Goal: Information Seeking & Learning: Check status

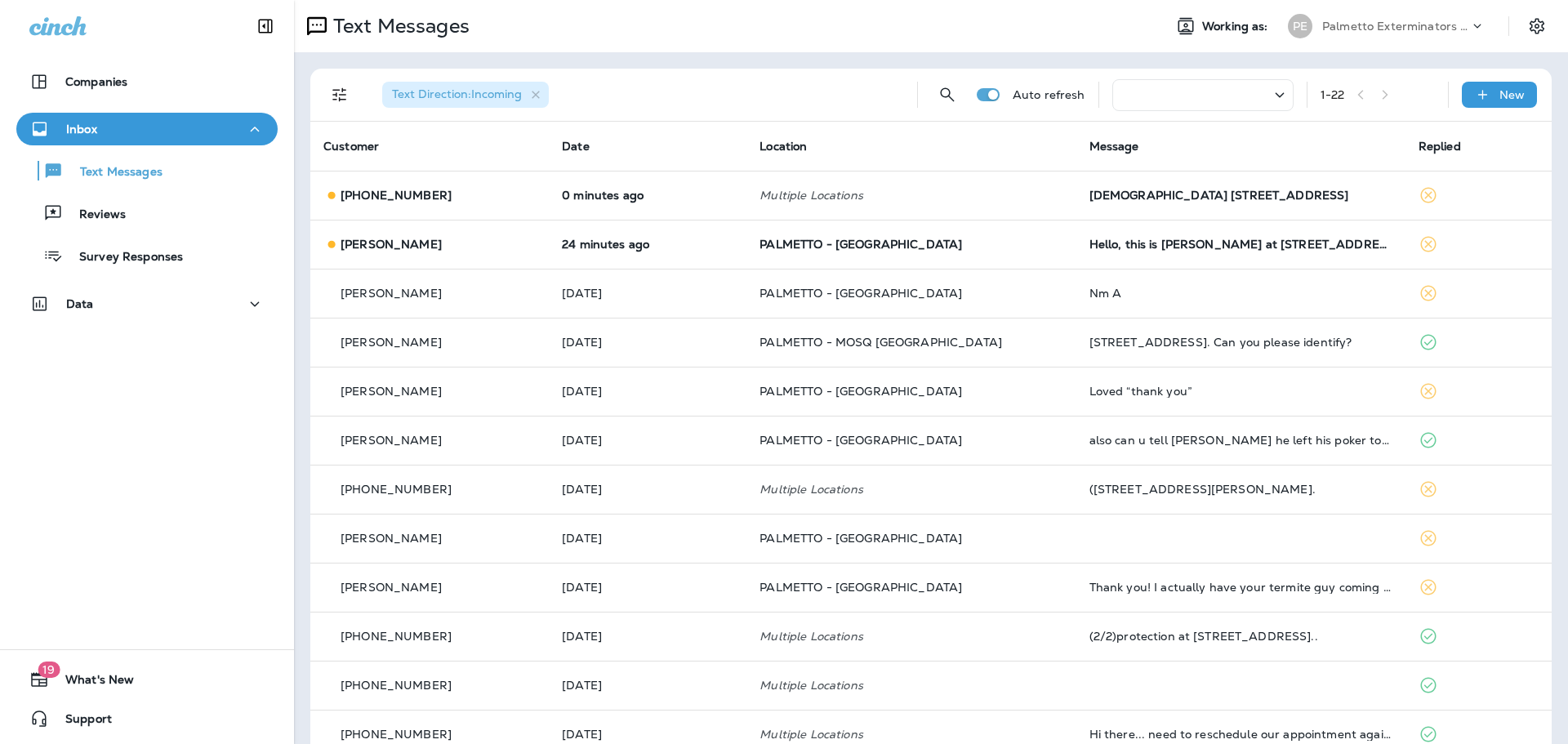
click at [1167, 197] on div "[DEMOGRAPHIC_DATA] [STREET_ADDRESS]" at bounding box center [1241, 195] width 303 height 13
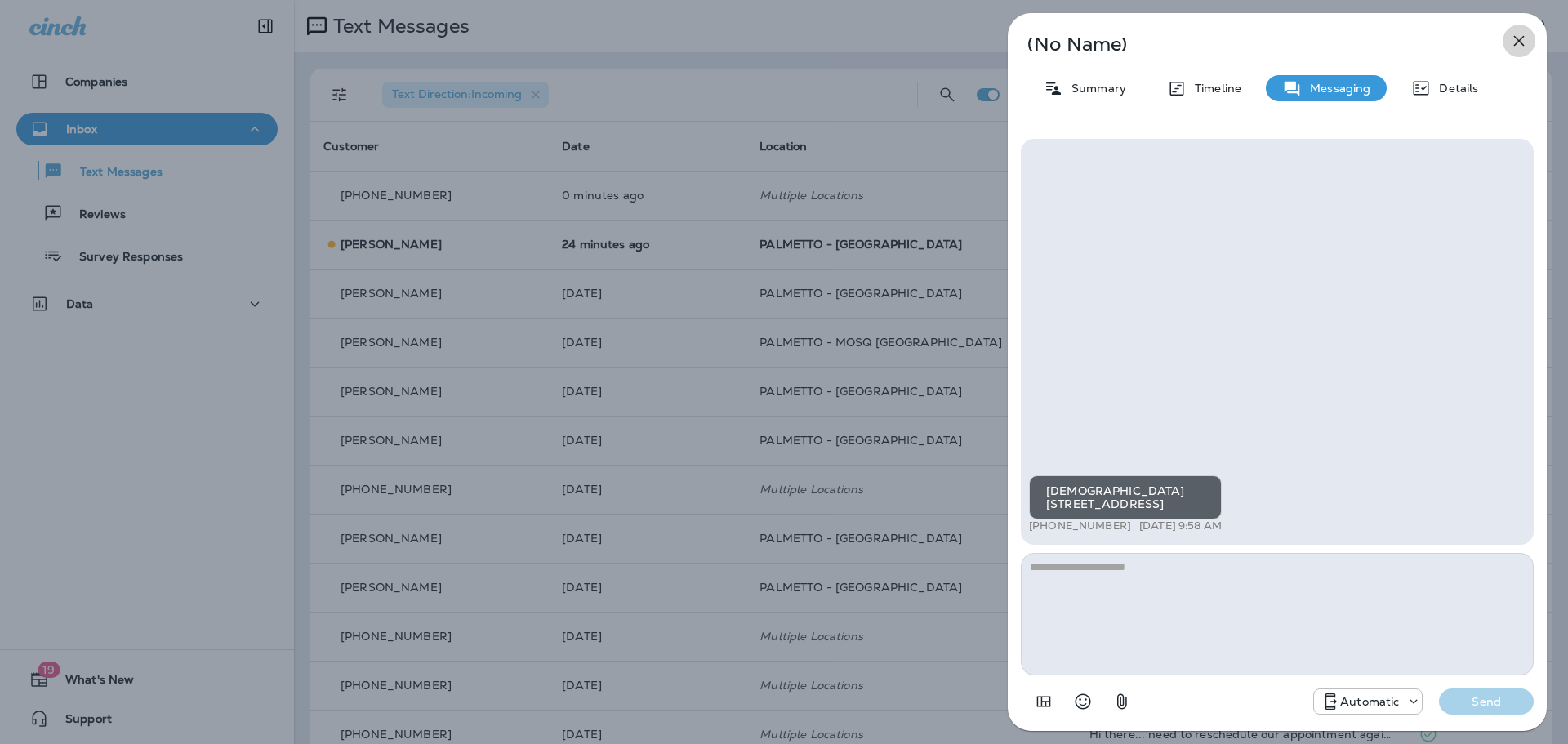
click at [1516, 39] on icon "button" at bounding box center [1519, 41] width 20 height 20
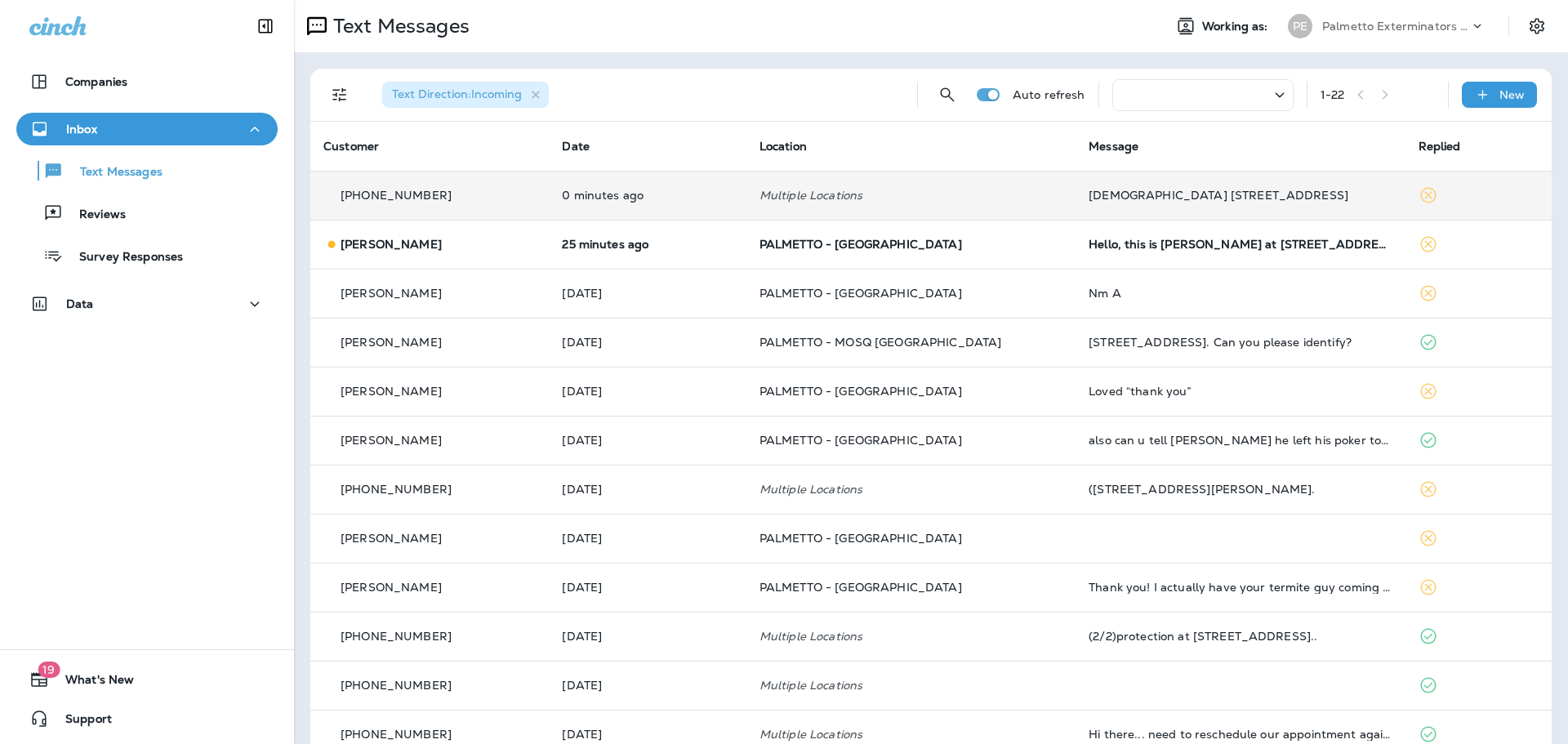
click at [1209, 202] on td "[DEMOGRAPHIC_DATA] [STREET_ADDRESS]" at bounding box center [1240, 195] width 329 height 49
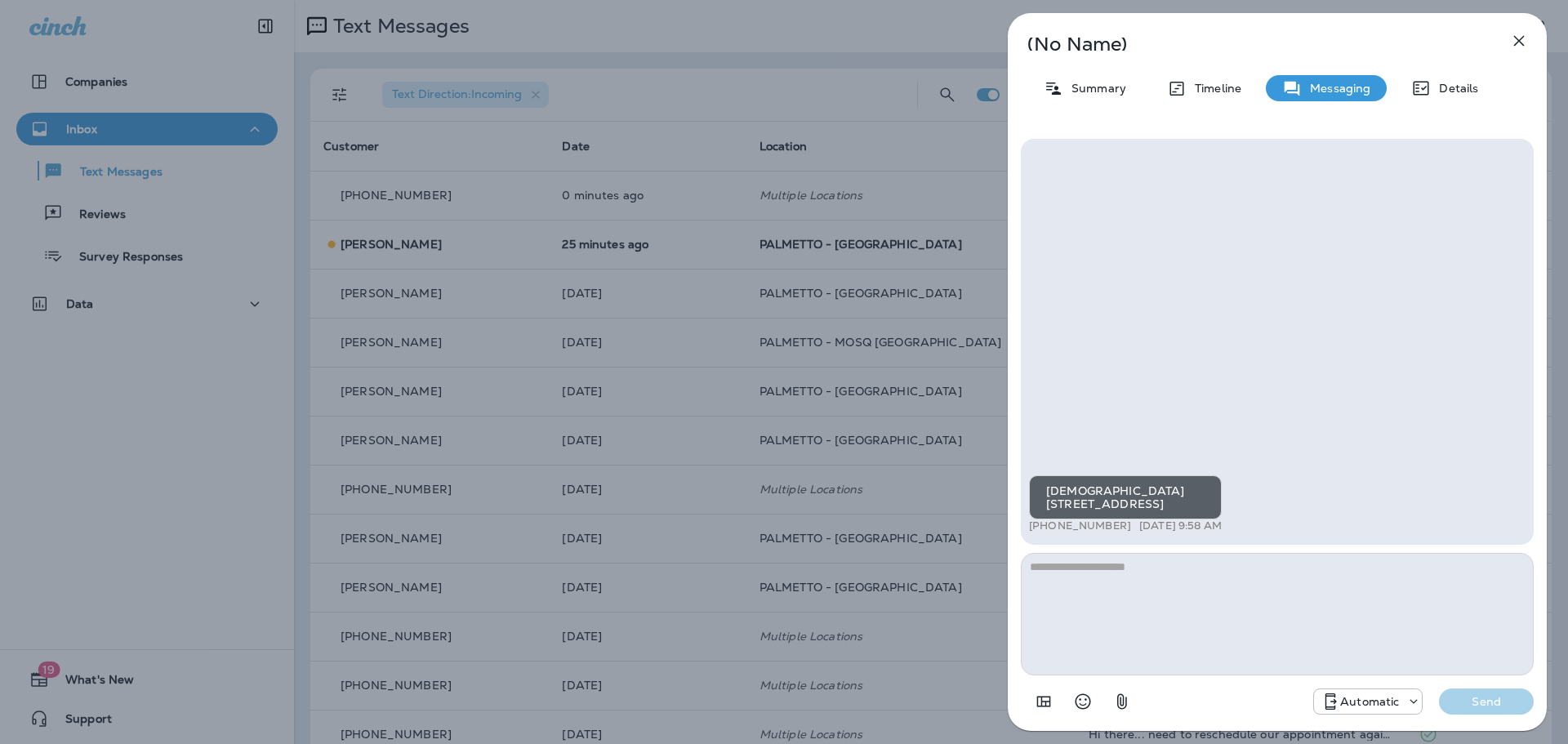
click at [1517, 42] on icon "button" at bounding box center [1519, 41] width 20 height 20
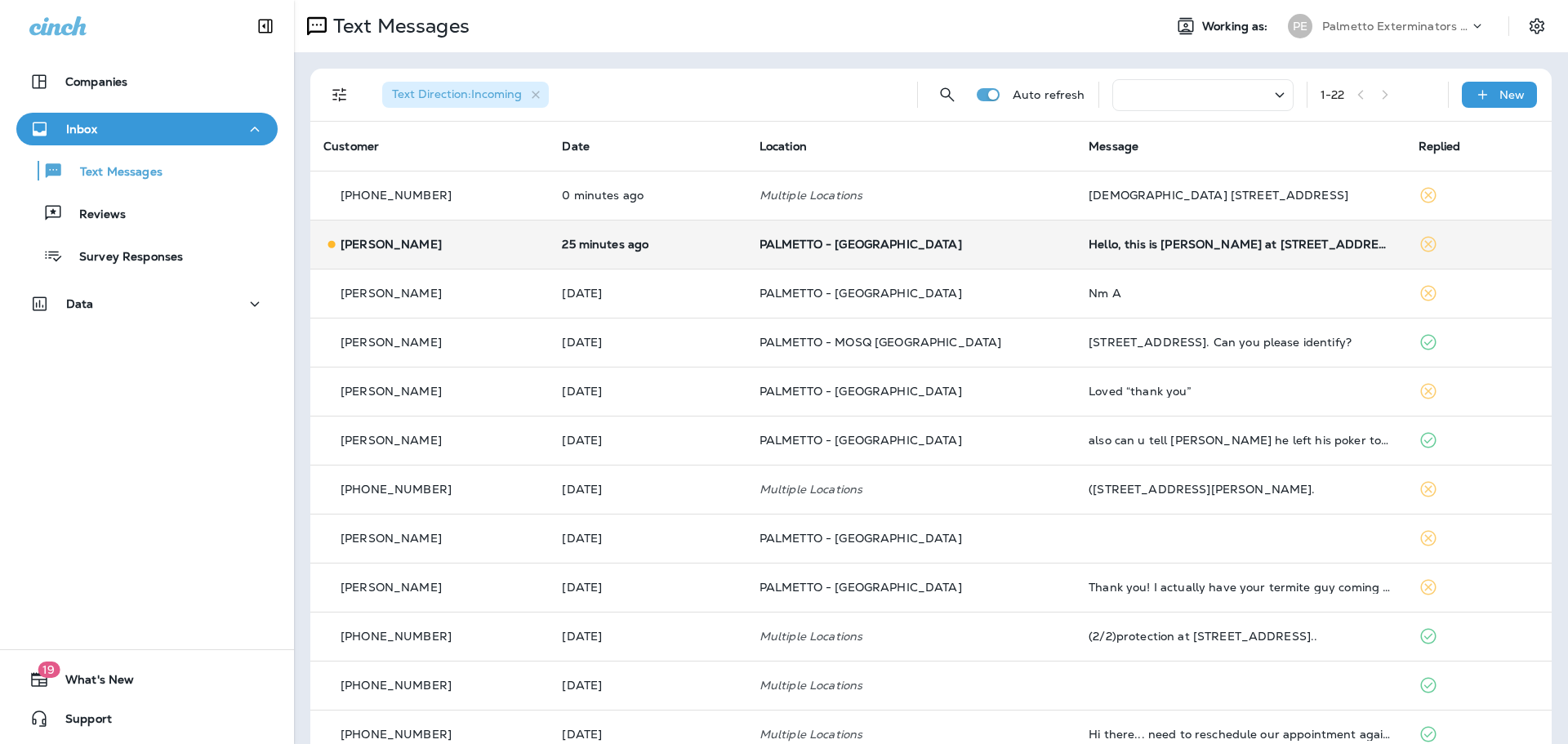
click at [1089, 241] on div "Hello, this is [PERSON_NAME] at [STREET_ADDRESS][PERSON_NAME]. Here are the pic…" at bounding box center [1241, 244] width 303 height 13
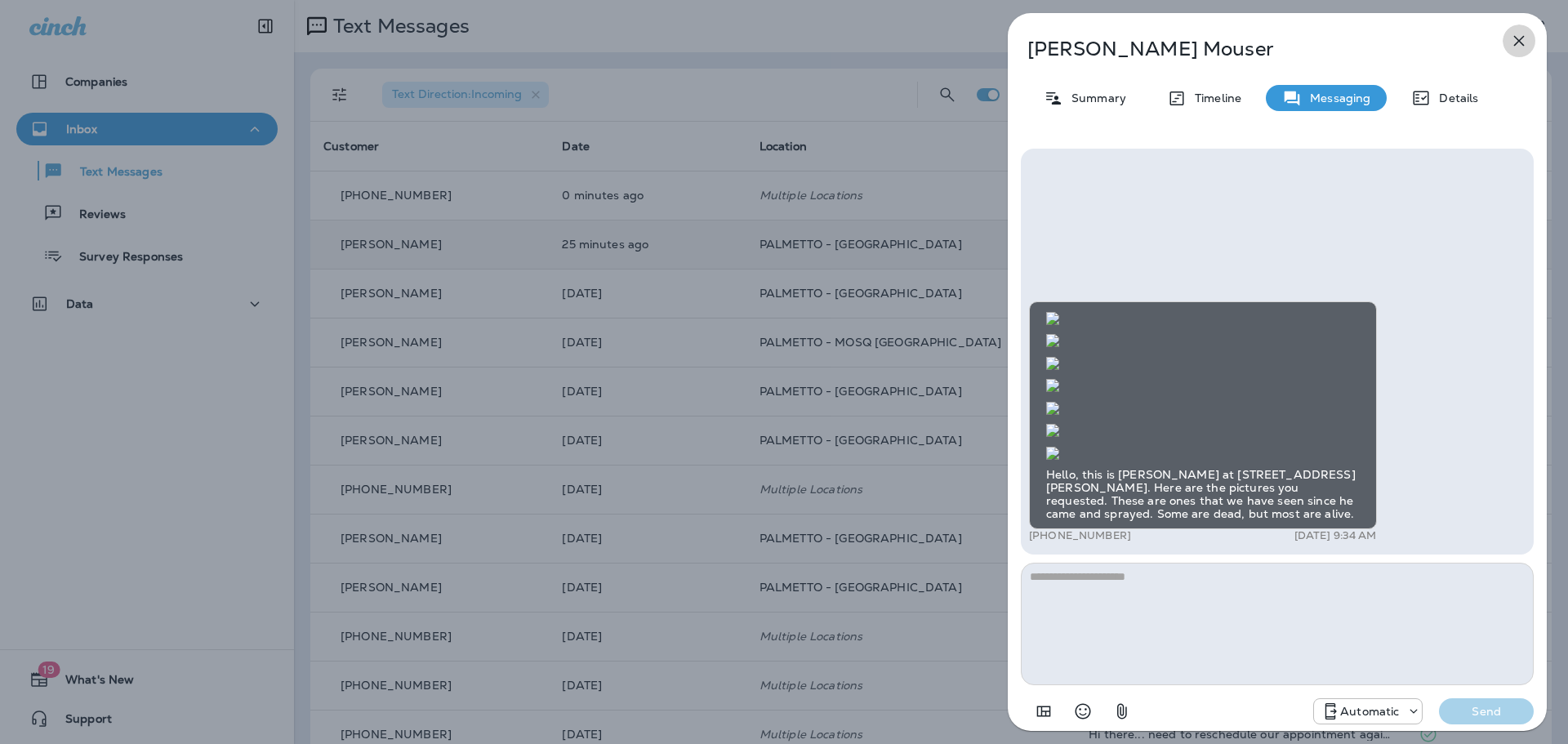
click at [1517, 42] on icon "button" at bounding box center [1519, 41] width 20 height 20
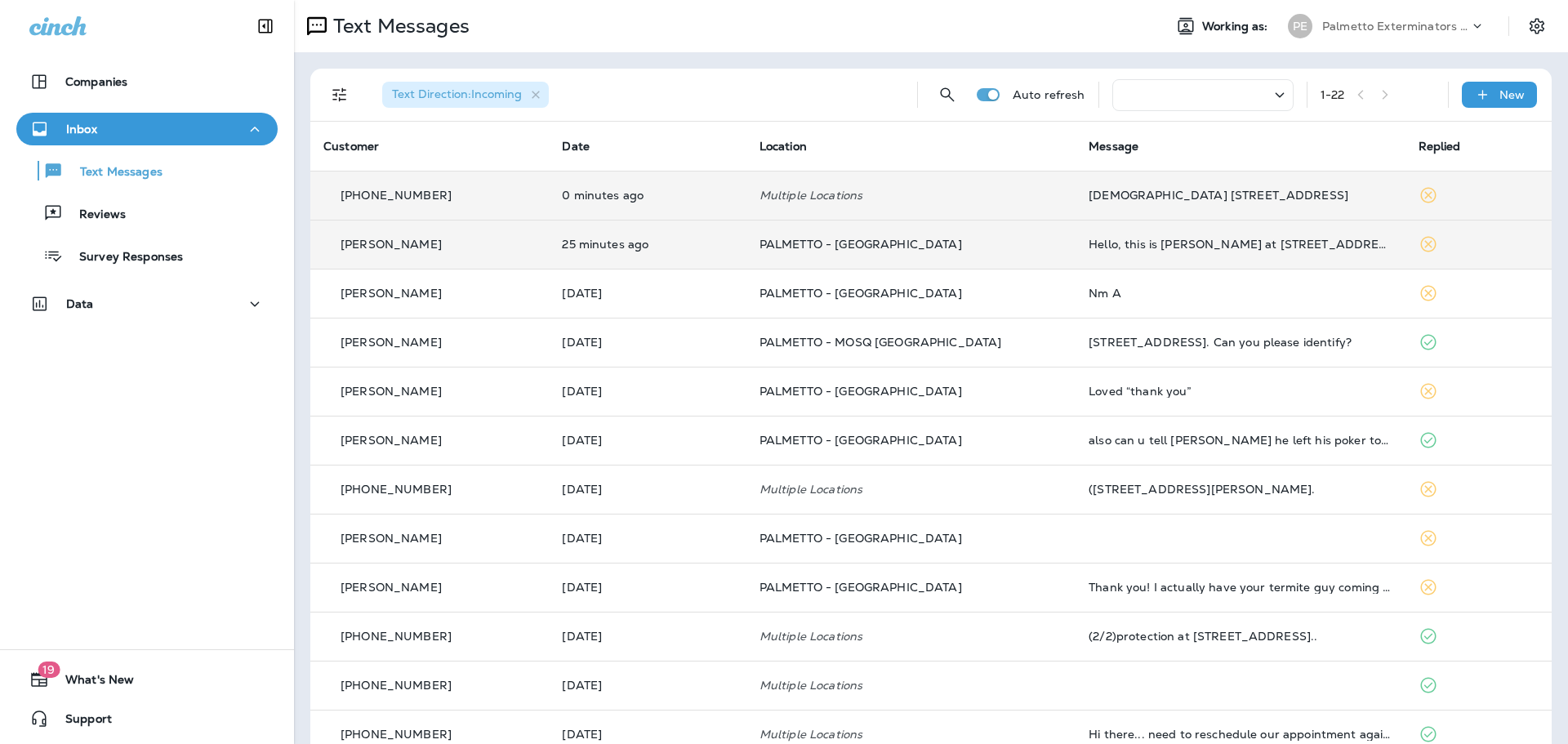
click at [1209, 191] on div "[DEMOGRAPHIC_DATA] [STREET_ADDRESS]" at bounding box center [1241, 195] width 303 height 13
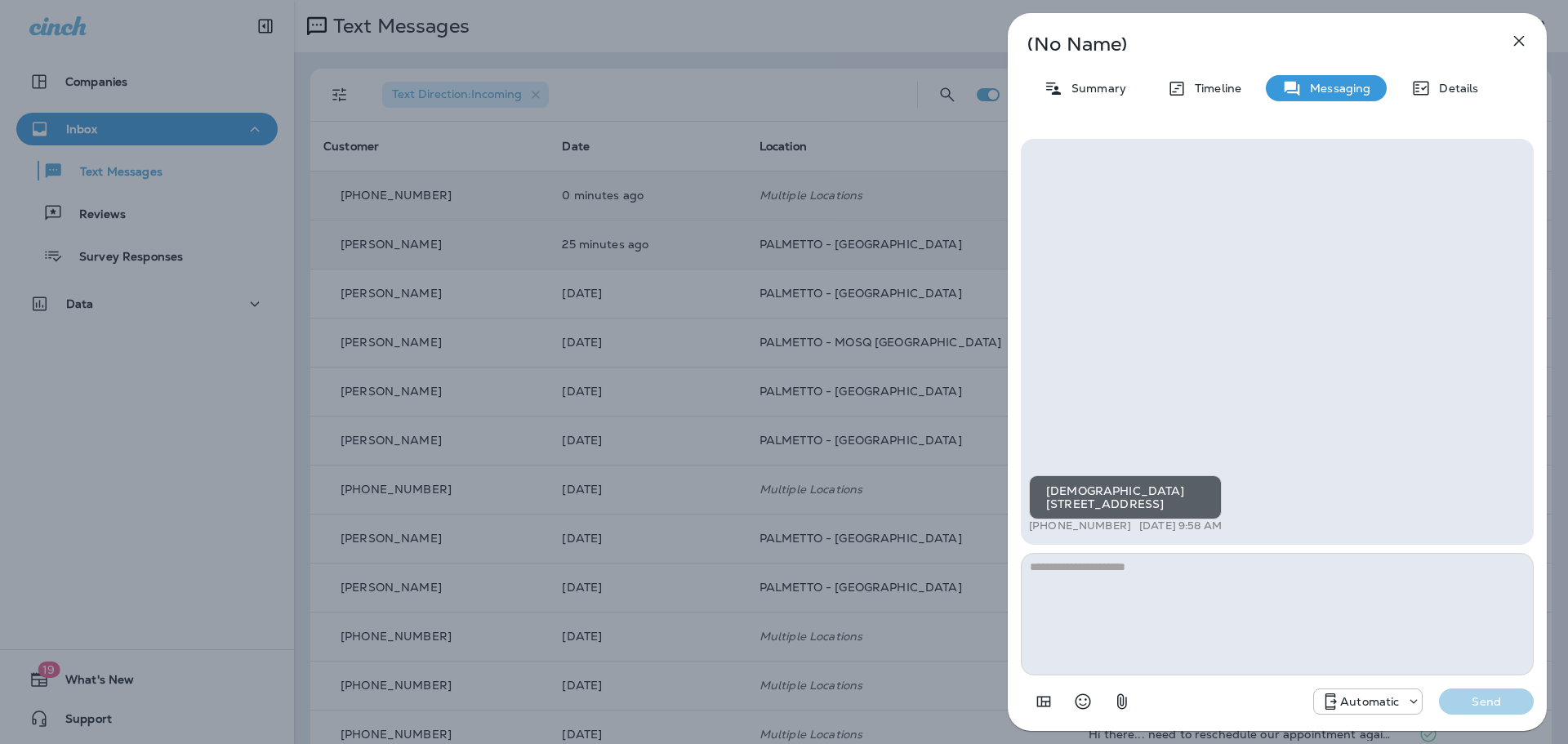
click at [1516, 37] on icon "button" at bounding box center [1520, 42] width 11 height 11
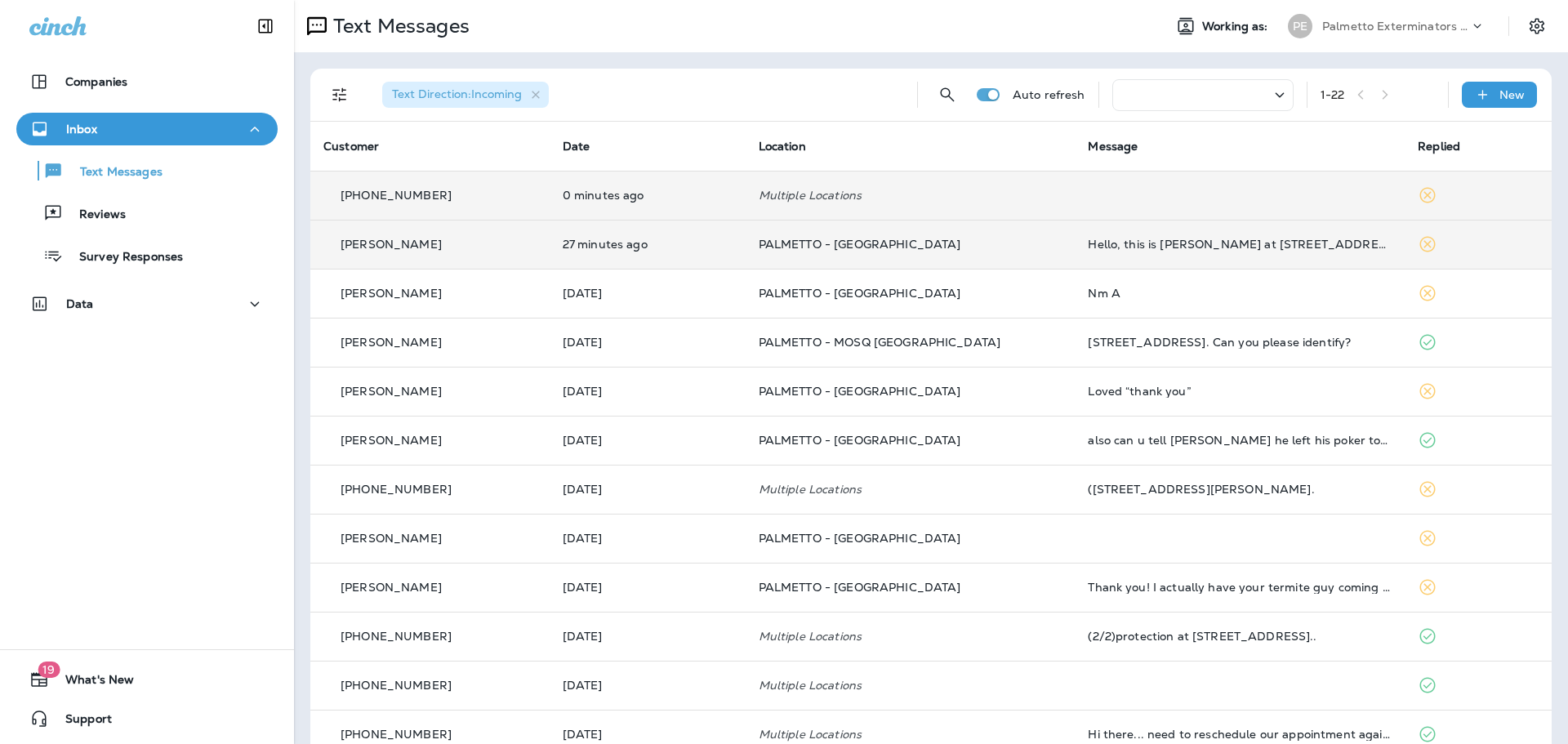
click at [1094, 200] on td at bounding box center [1239, 195] width 330 height 49
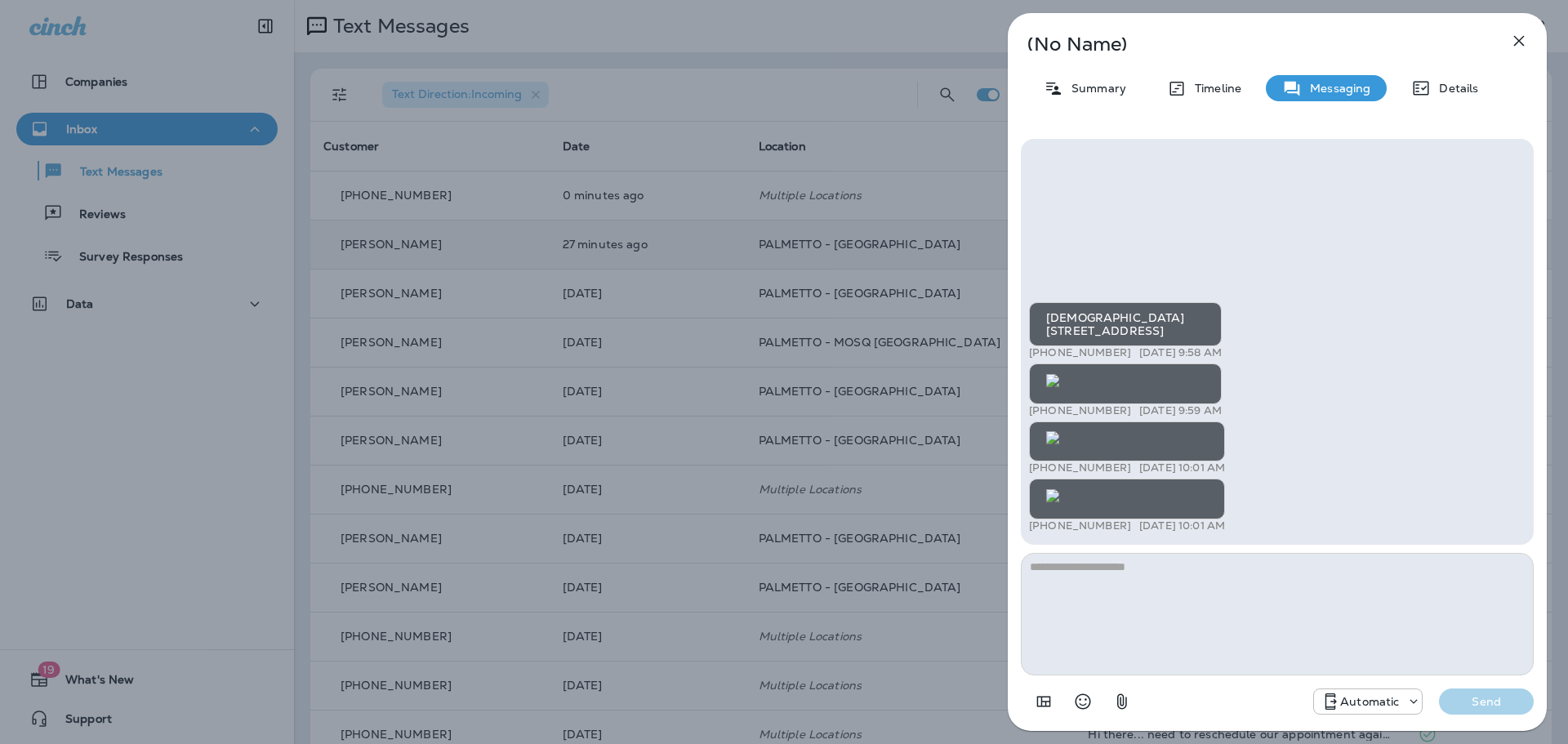
scroll to position [-1320, 0]
click at [1059, 374] on img at bounding box center [1053, 380] width 13 height 13
click at [1059, 432] on img at bounding box center [1053, 438] width 13 height 13
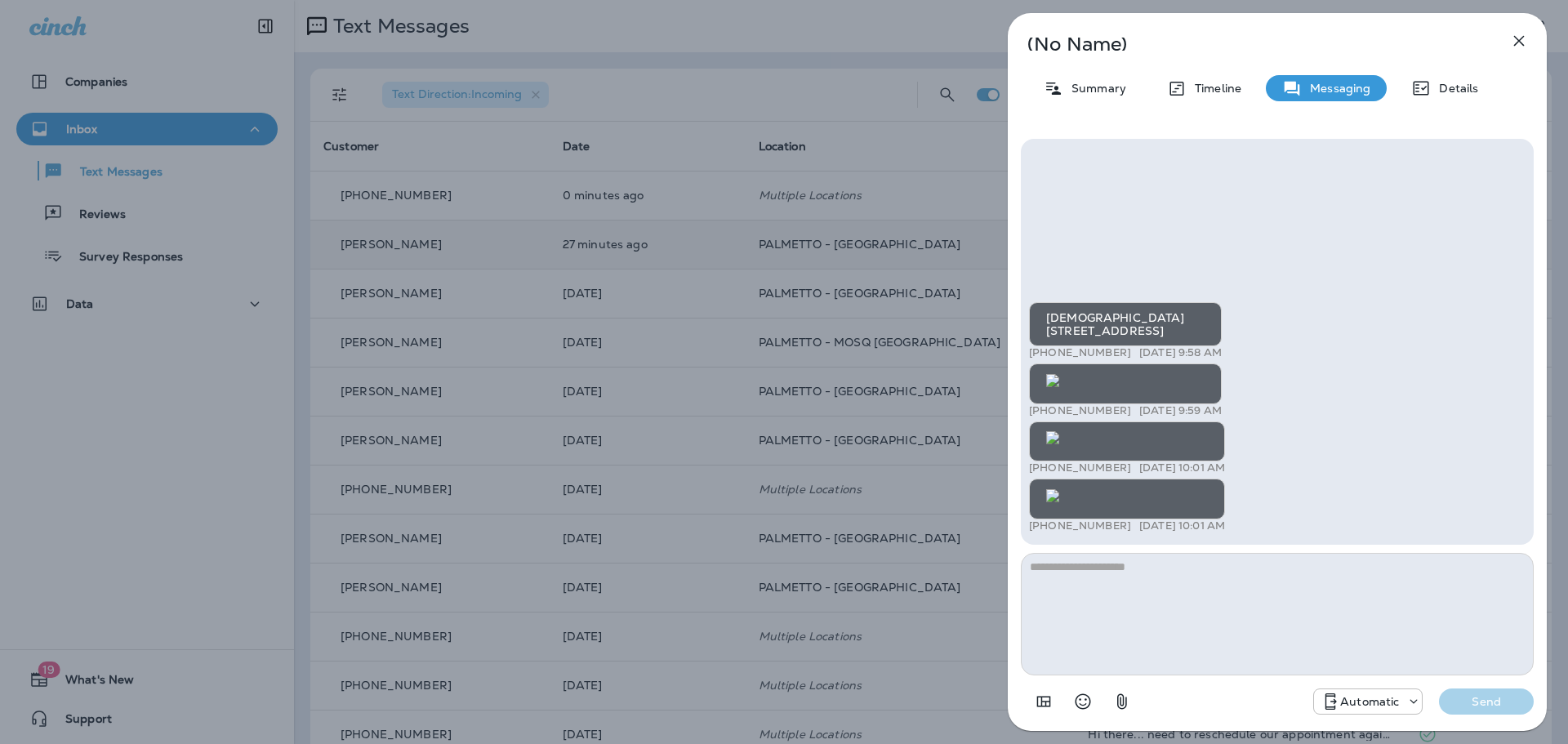
click at [1059, 489] on img at bounding box center [1053, 496] width 13 height 13
click at [1514, 32] on icon "button" at bounding box center [1519, 41] width 20 height 20
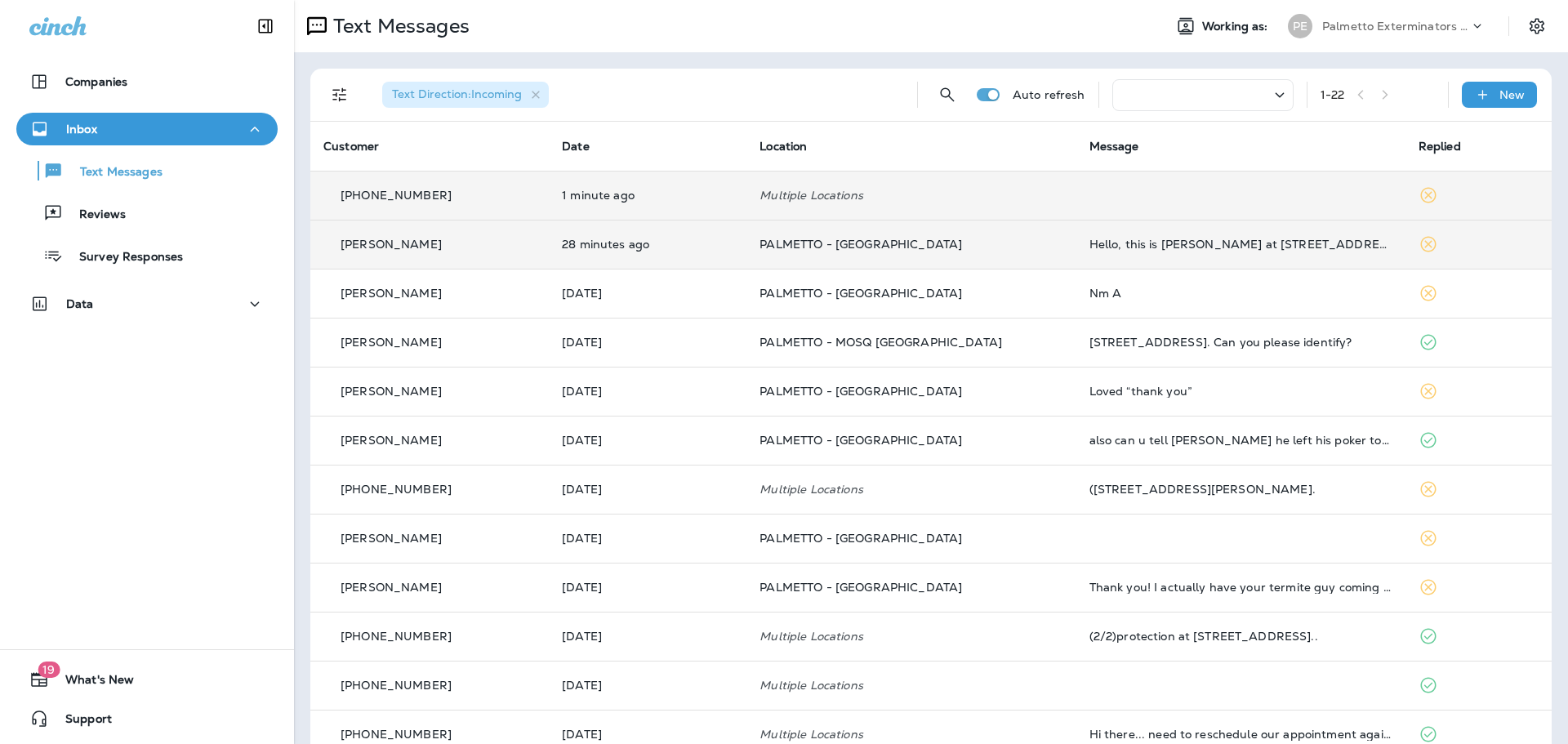
click at [1040, 185] on td "Multiple Locations" at bounding box center [911, 195] width 329 height 49
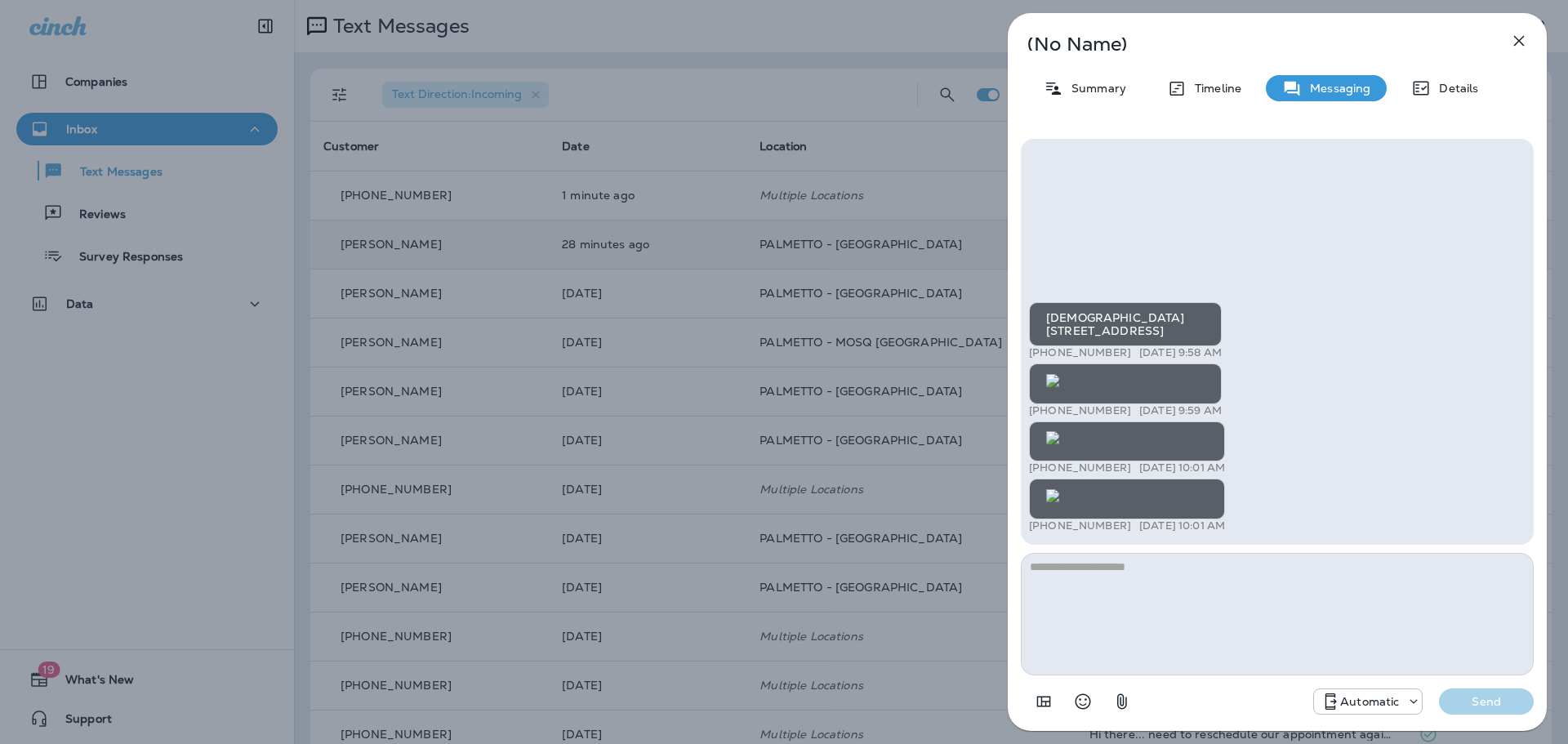
click at [1524, 43] on icon "button" at bounding box center [1519, 41] width 20 height 20
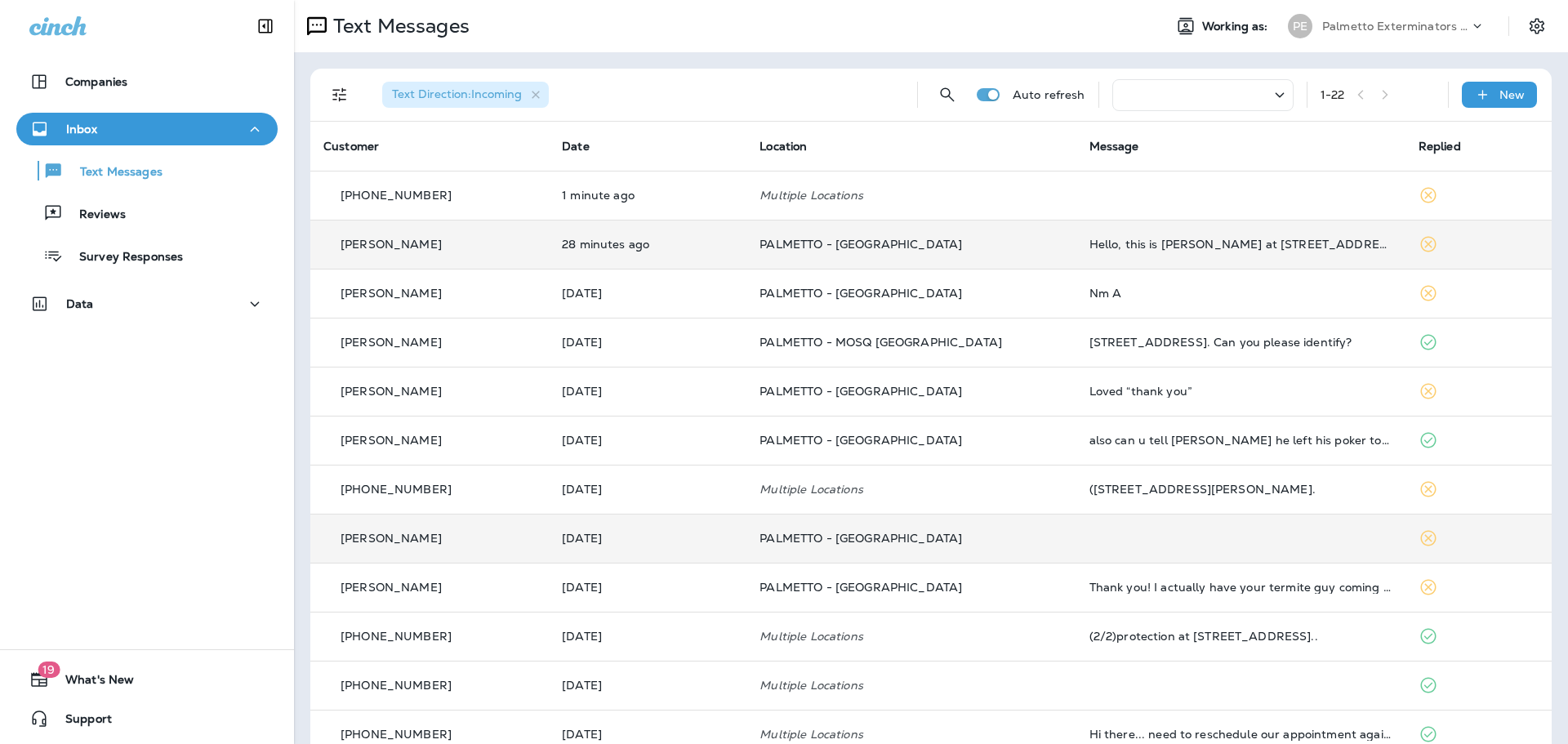
click at [1087, 547] on td at bounding box center [1241, 538] width 329 height 49
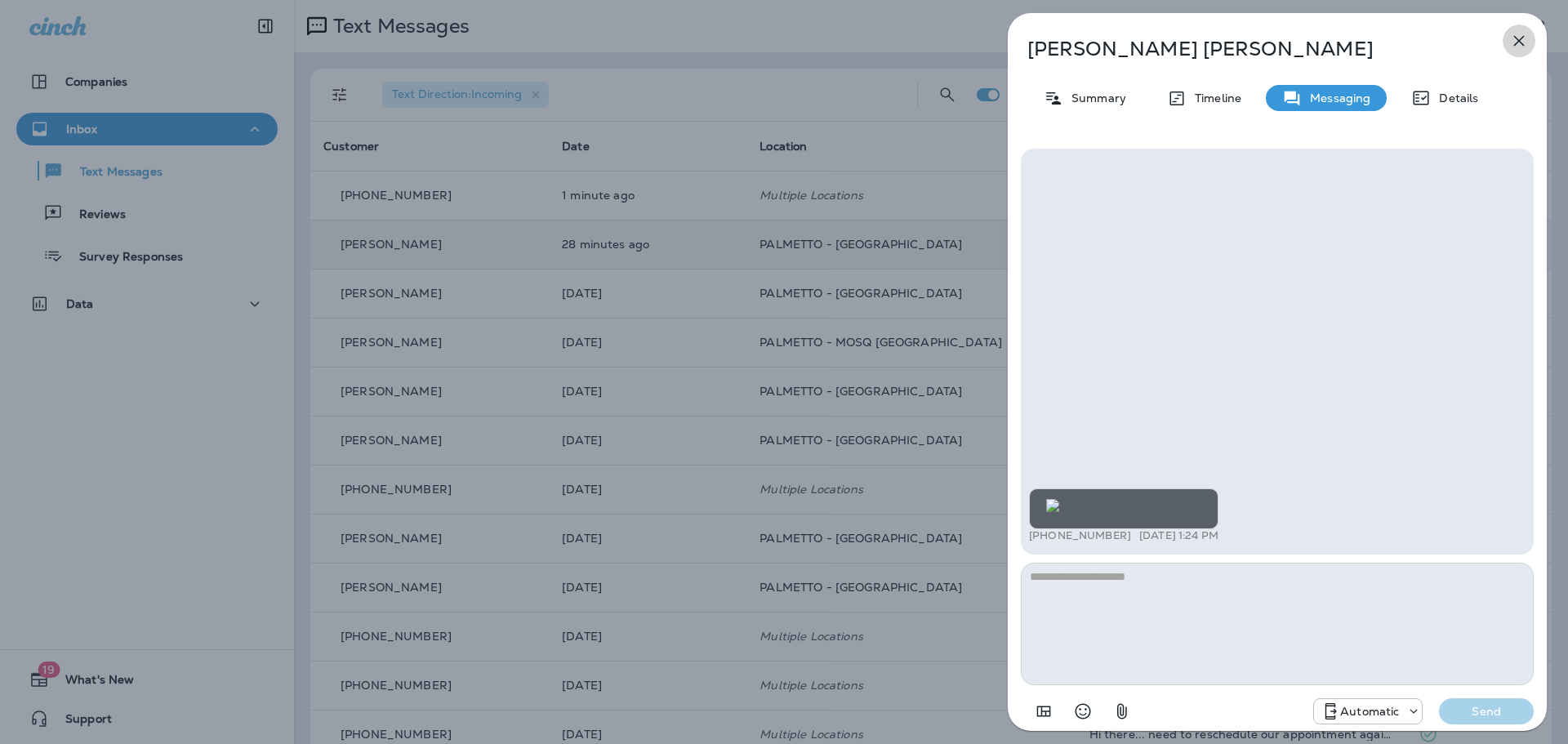
click at [1525, 42] on icon "button" at bounding box center [1519, 41] width 20 height 20
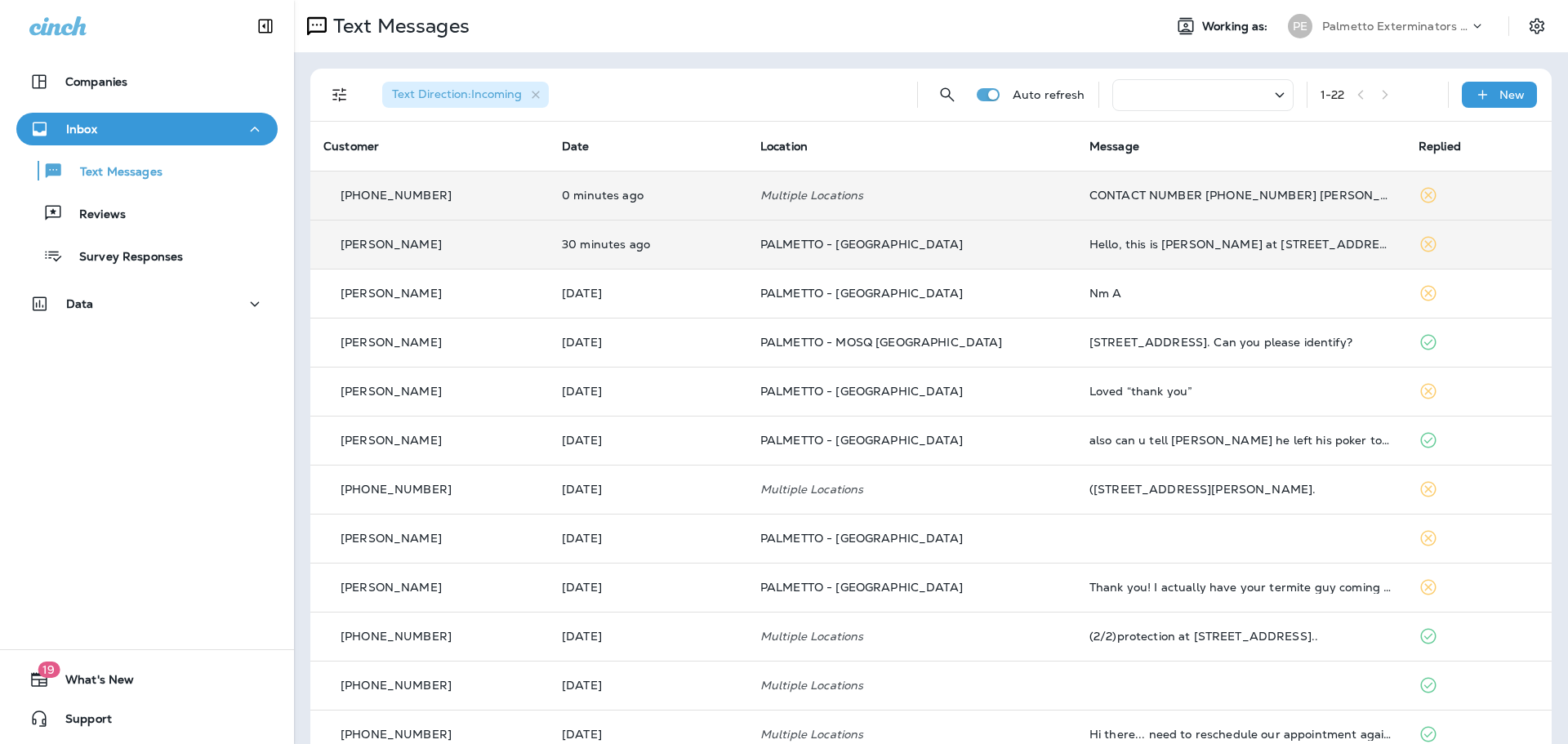
click at [1204, 203] on td "CONTACT NUMBER [PHONE_NUMBER] [PERSON_NAME] THANKS" at bounding box center [1241, 195] width 329 height 49
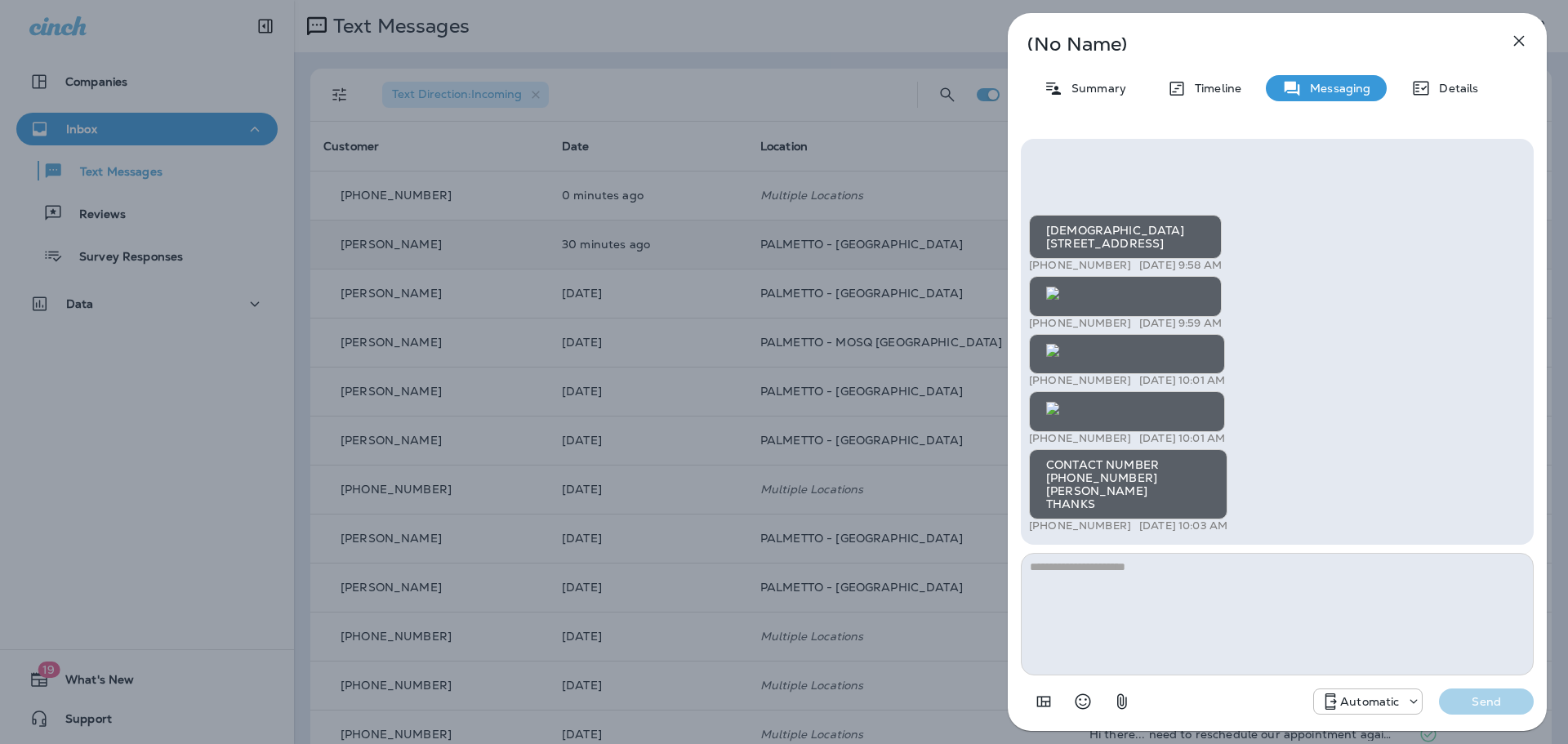
scroll to position [-408, 0]
click at [1059, 402] on img at bounding box center [1053, 408] width 13 height 13
click at [1516, 40] on icon "button" at bounding box center [1519, 41] width 20 height 20
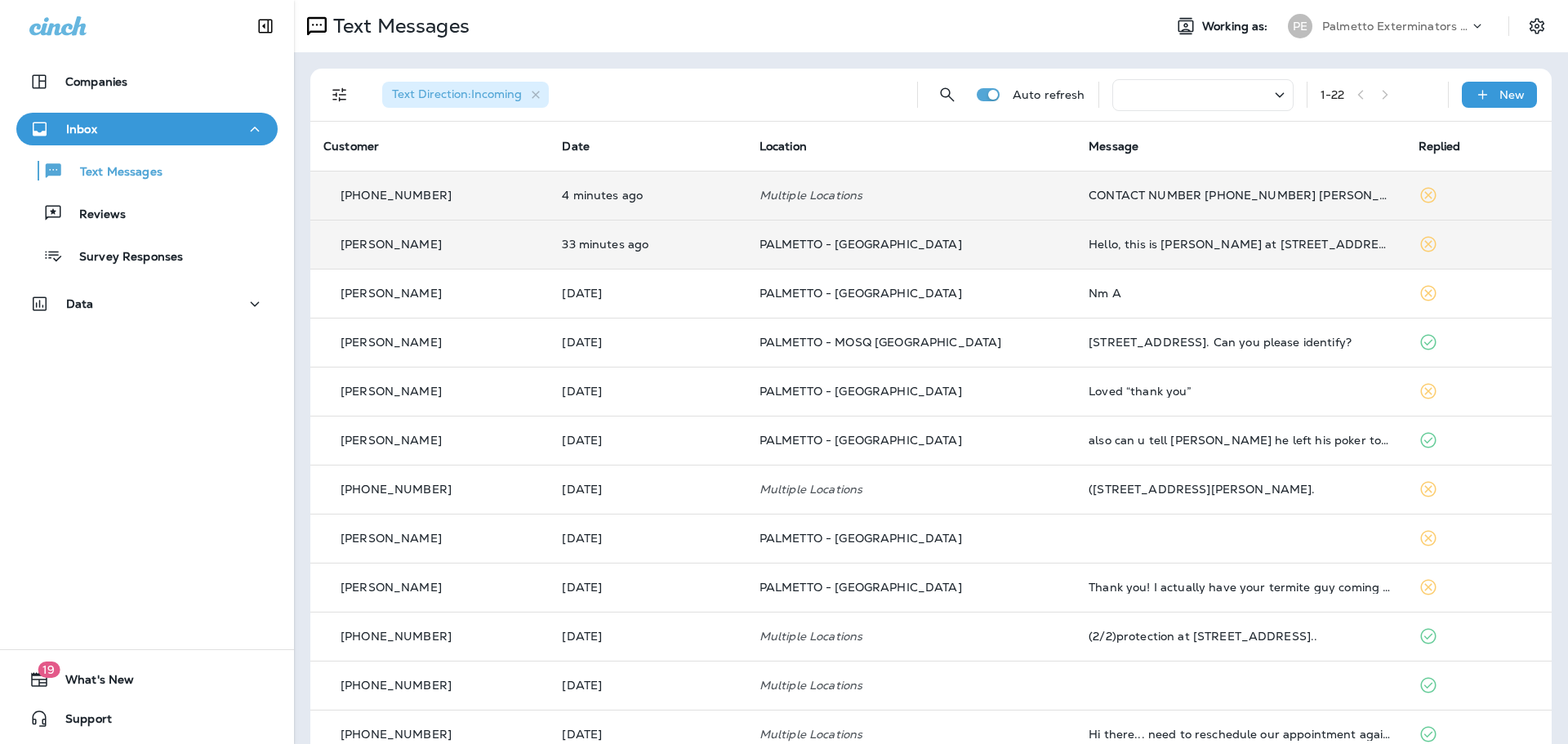
click at [1166, 191] on div "CONTACT NUMBER [PHONE_NUMBER] [PERSON_NAME] THANKS" at bounding box center [1241, 195] width 303 height 13
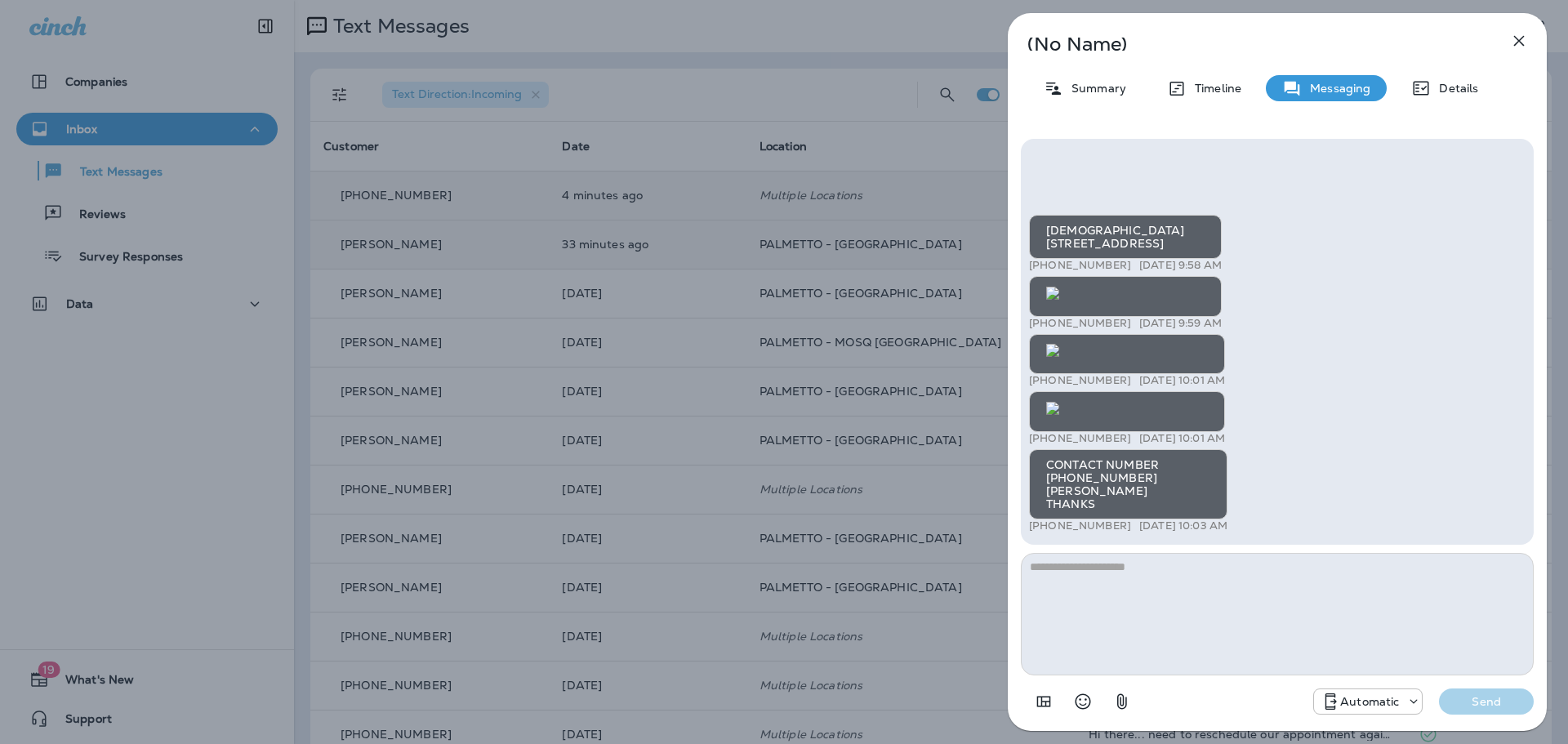
click at [1515, 47] on icon "button" at bounding box center [1519, 41] width 20 height 20
